Goal: Navigation & Orientation: Find specific page/section

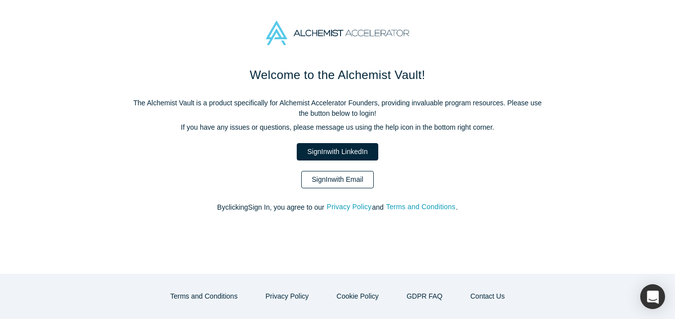
click at [311, 183] on link "Sign In with Email" at bounding box center [337, 179] width 73 height 17
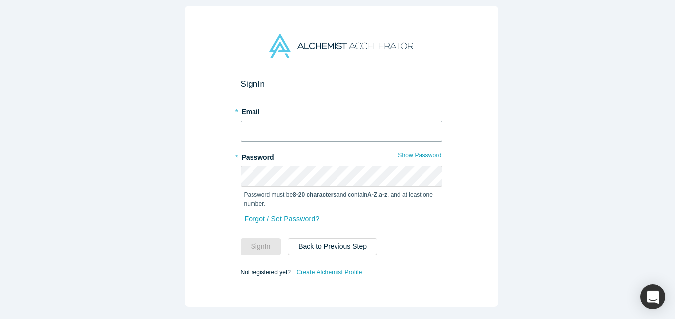
click at [274, 130] on input "text" at bounding box center [342, 131] width 202 height 21
type input "i"
type input "[EMAIL_ADDRESS][DOMAIN_NAME]"
click at [241, 238] on button "Sign In" at bounding box center [261, 246] width 41 height 17
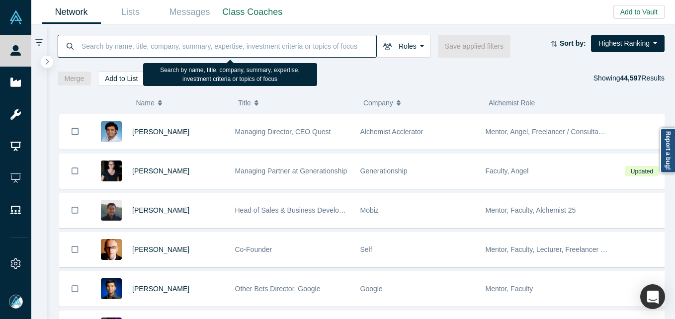
click at [153, 41] on input at bounding box center [229, 45] width 296 height 23
paste input "[PERSON_NAME]"
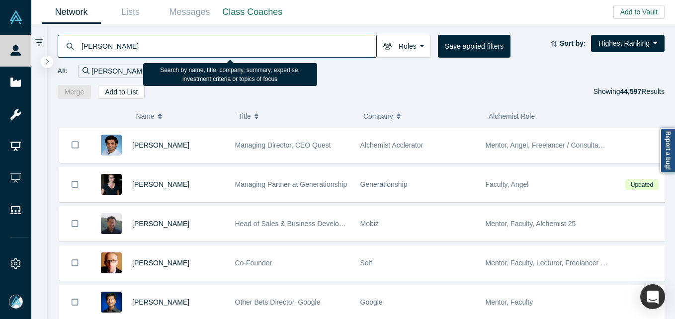
drag, startPoint x: 83, startPoint y: 48, endPoint x: 101, endPoint y: 36, distance: 21.5
click at [84, 48] on input "[PERSON_NAME]" at bounding box center [229, 45] width 296 height 23
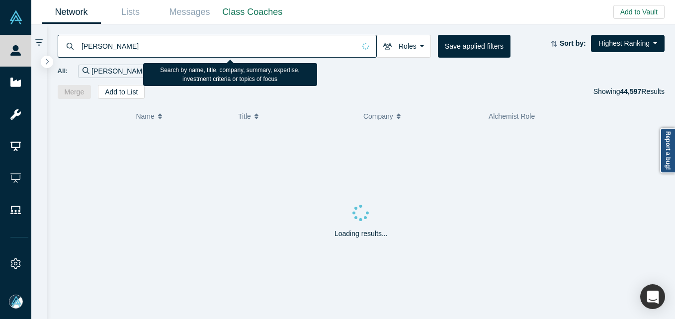
click at [152, 52] on input "[PERSON_NAME]" at bounding box center [218, 45] width 275 height 23
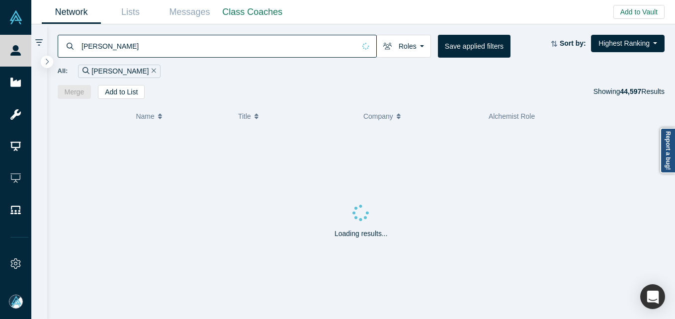
type input "[PERSON_NAME]"
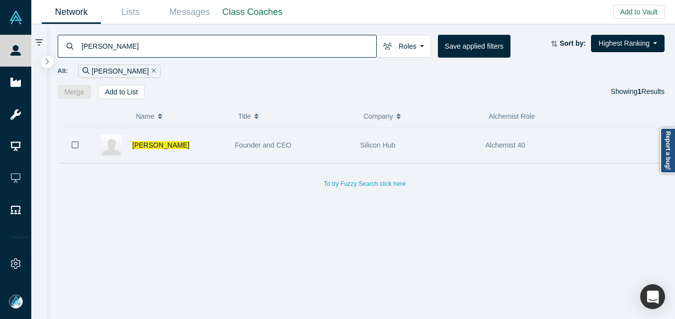
click at [154, 151] on div "[PERSON_NAME]" at bounding box center [178, 145] width 92 height 34
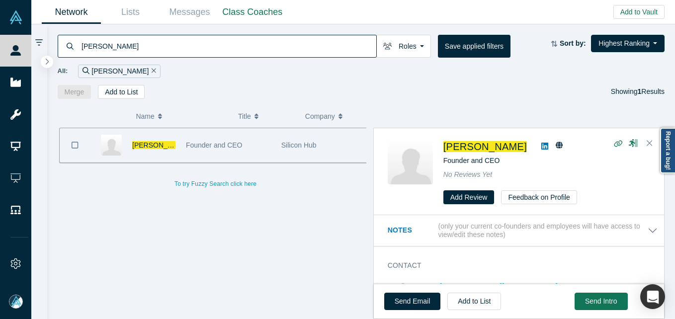
click at [162, 143] on span "[PERSON_NAME]" at bounding box center [160, 145] width 57 height 8
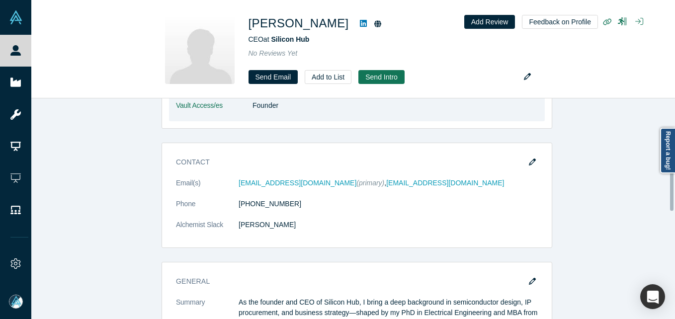
scroll to position [248, 0]
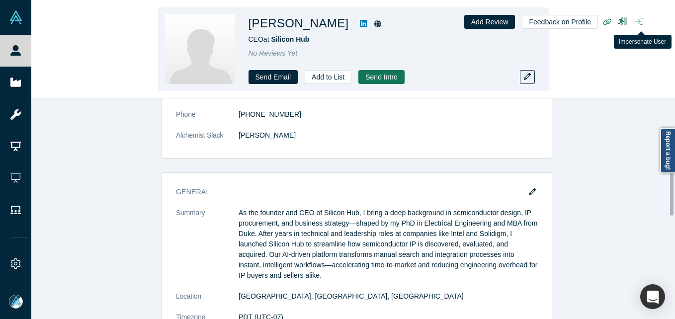
click at [644, 25] on button "button" at bounding box center [639, 22] width 16 height 14
